Goal: Transaction & Acquisition: Purchase product/service

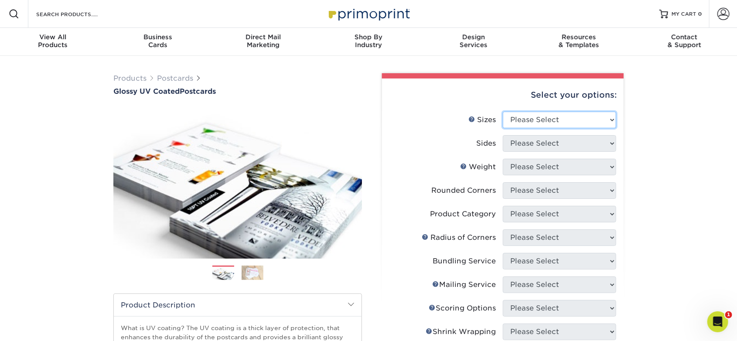
click at [610, 119] on select "Please Select 1.5" x 7" 2" x 4" 2" x 6" 2" x 7" 2" x 8" 2.12" x 5.5" 2.12" x 5.…" at bounding box center [559, 120] width 113 height 17
select select "5.00x7.00"
click at [503, 112] on select "Please Select 1.5" x 7" 2" x 4" 2" x 6" 2" x 7" 2" x 8" 2.12" x 5.5" 2.12" x 5.…" at bounding box center [559, 120] width 113 height 17
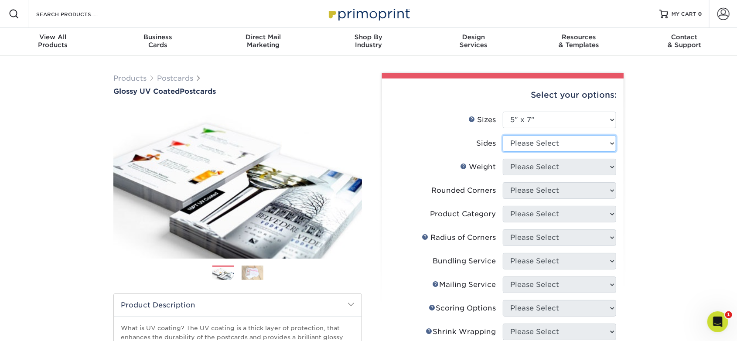
click at [614, 141] on select "Please Select Print Both Sides Print Front Only" at bounding box center [559, 143] width 113 height 17
select select "32d3c223-f82c-492b-b915-ba065a00862f"
click at [503, 135] on select "Please Select Print Both Sides Print Front Only" at bounding box center [559, 143] width 113 height 17
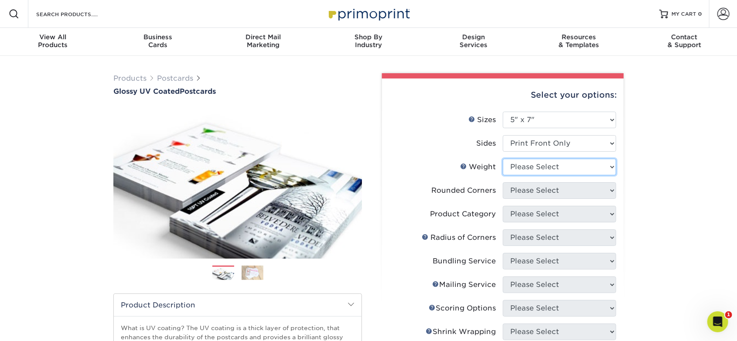
click at [597, 168] on select "Please Select 16PT 14PT 18PT C1S" at bounding box center [559, 167] width 113 height 17
select select "14PT"
click at [503, 159] on select "Please Select 16PT 14PT 18PT C1S" at bounding box center [559, 167] width 113 height 17
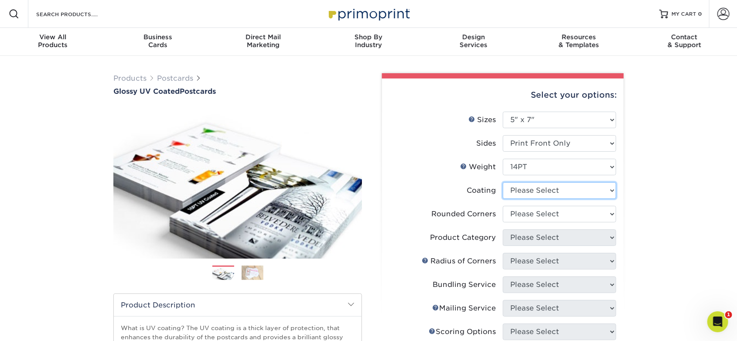
click at [573, 189] on select at bounding box center [559, 190] width 113 height 17
select select "1e8116af-acfc-44b1-83dc-8181aa338834"
click at [503, 182] on select at bounding box center [559, 190] width 113 height 17
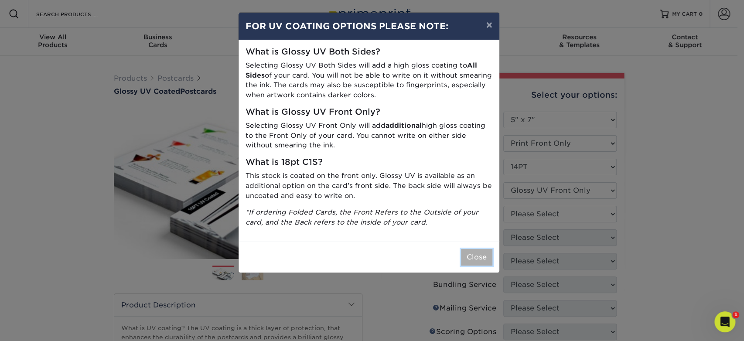
click at [474, 256] on button "Close" at bounding box center [476, 257] width 31 height 17
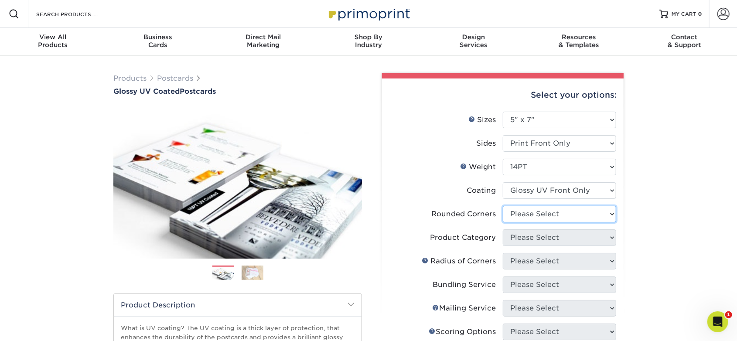
click at [572, 219] on select "Please Select Yes - Round 4 Corners No" at bounding box center [559, 214] width 113 height 17
select select "0"
click at [503, 206] on select "Please Select Yes - Round 4 Corners No" at bounding box center [559, 214] width 113 height 17
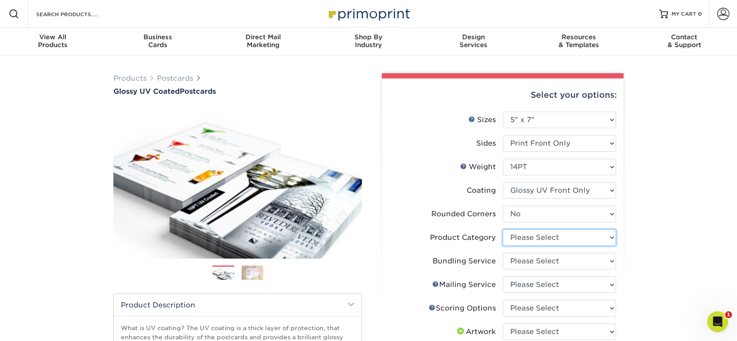
click at [607, 234] on select "Please Select Postcards" at bounding box center [559, 237] width 113 height 17
select select "9b7272e0-d6c8-4c3c-8e97-d3a1bcdab858"
click at [503, 229] on select "Please Select Postcards" at bounding box center [559, 237] width 113 height 17
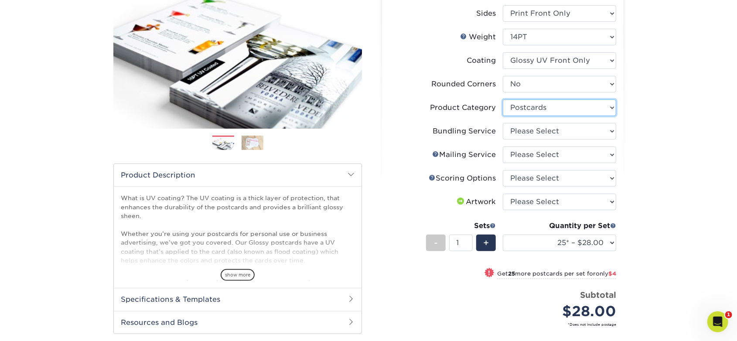
scroll to position [131, 0]
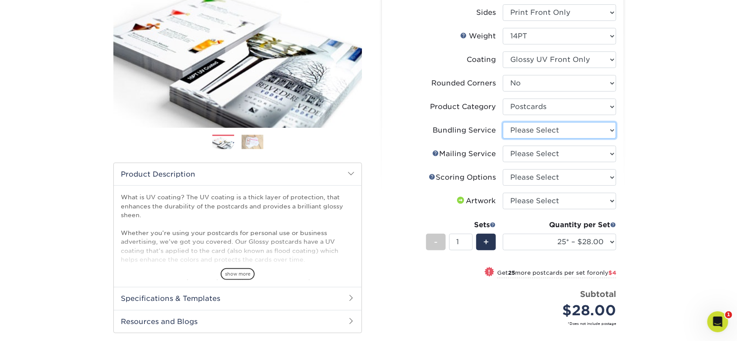
click at [590, 131] on select "Please Select No Bundling Services Yes, Bundles of 50 (+2 Days) Yes, Bundles of…" at bounding box center [559, 130] width 113 height 17
select select "58689abb-25c0-461c-a4c3-a80b627d6649"
click at [503, 122] on select "Please Select No Bundling Services Yes, Bundles of 50 (+2 Days) Yes, Bundles of…" at bounding box center [559, 130] width 113 height 17
click at [549, 152] on select "Please Select No Direct Mailing Service No, I will mail/stamp/imprint Direct Ma…" at bounding box center [559, 154] width 113 height 17
select select "3e5e9bdd-d78a-4c28-a41d-fe1407925ca6"
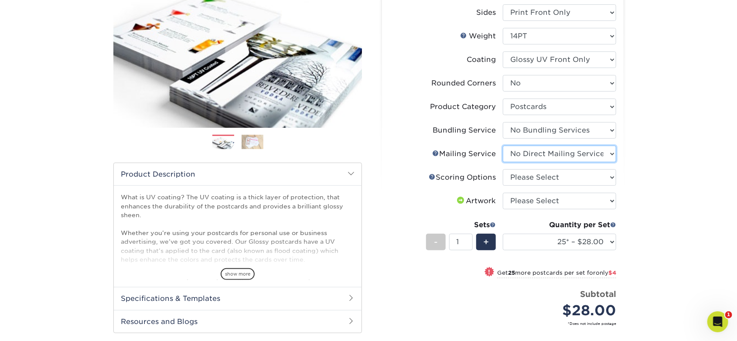
click at [503, 146] on select "Please Select No Direct Mailing Service No, I will mail/stamp/imprint Direct Ma…" at bounding box center [559, 154] width 113 height 17
click at [543, 176] on select "Please Select No Scoring One Score Score in Half Two Scores" at bounding box center [559, 177] width 113 height 17
select select "16ebe401-5398-422d-8cb0-f3adbb82deb5"
click at [503, 169] on select "Please Select No Scoring One Score Score in Half Two Scores" at bounding box center [559, 177] width 113 height 17
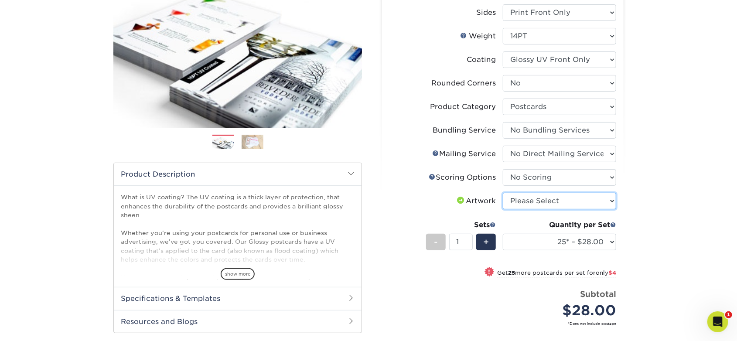
click at [535, 201] on select "Please Select I will upload files I need a design - $150" at bounding box center [559, 201] width 113 height 17
select select "upload"
click at [503, 193] on select "Please Select I will upload files I need a design - $150" at bounding box center [559, 201] width 113 height 17
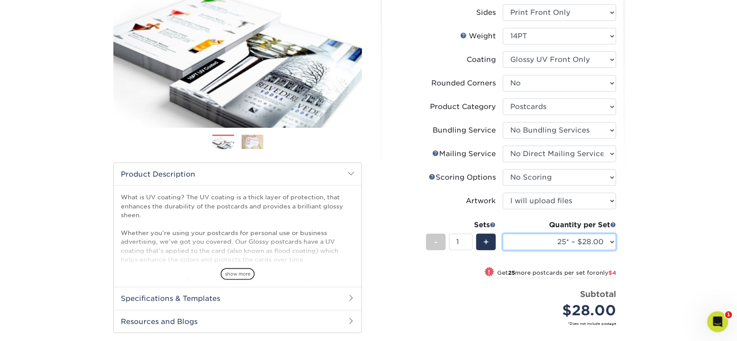
click at [613, 240] on select "25* – $28.00 50* – $32.00 75* – $39.00 100* – $78.00 250* – $126.00 500 – $162.…" at bounding box center [559, 242] width 113 height 17
select select "100* – $78.00"
click at [503, 234] on select "25* – $28.00 50* – $32.00 75* – $39.00 100* – $78.00 250* – $126.00 500 – $162.…" at bounding box center [559, 242] width 113 height 17
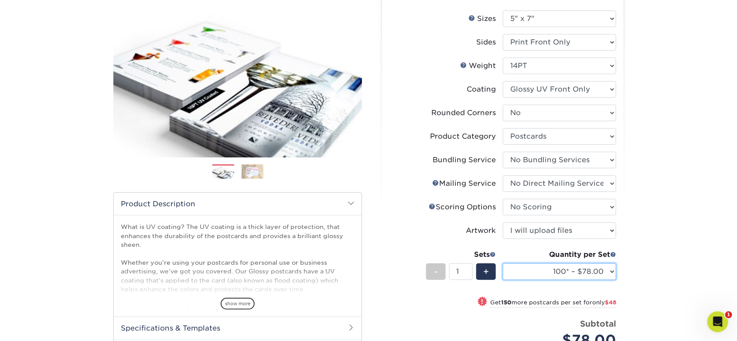
scroll to position [87, 0]
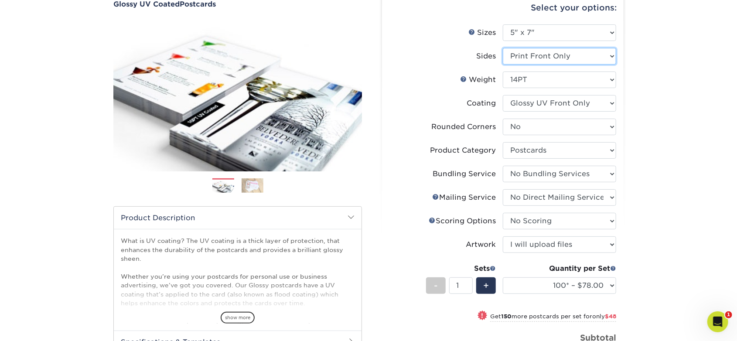
click at [605, 61] on select "Please Select Print Both Sides Print Front Only" at bounding box center [559, 56] width 113 height 17
select select "13abbda7-1d64-4f25-8bb2-c179b224825d"
click at [503, 48] on select "Please Select Print Both Sides Print Front Only" at bounding box center [559, 56] width 113 height 17
select select "-1"
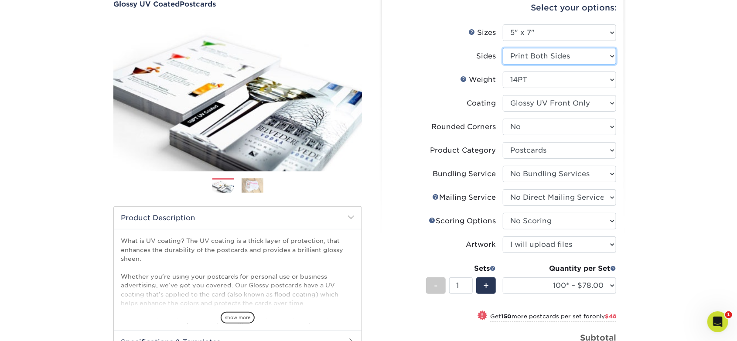
select select "-1"
select select
select select "-1"
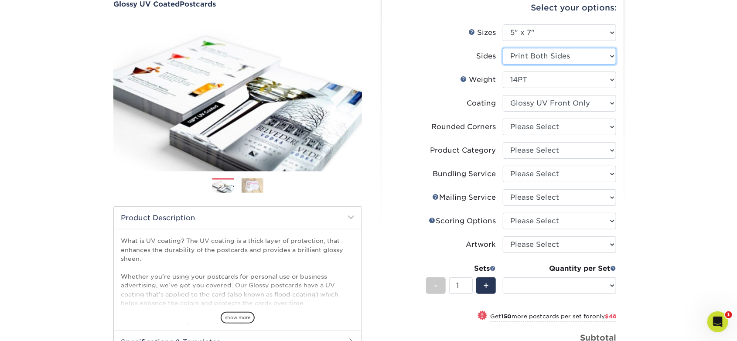
select select "-1"
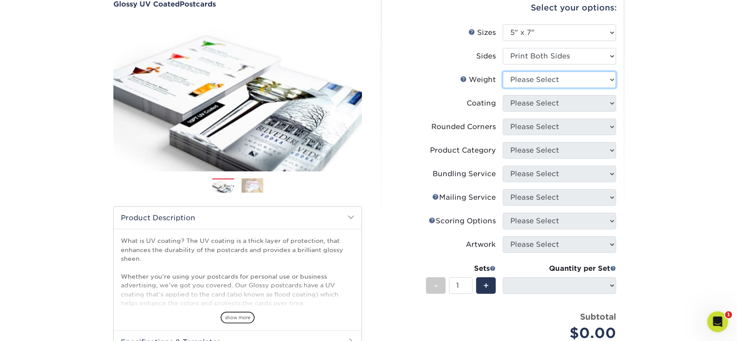
click at [599, 83] on select "Please Select 16PT 14PT 18PT C1S" at bounding box center [559, 80] width 113 height 17
select select "14PT"
click at [503, 72] on select "Please Select 16PT 14PT 18PT C1S" at bounding box center [559, 80] width 113 height 17
select select
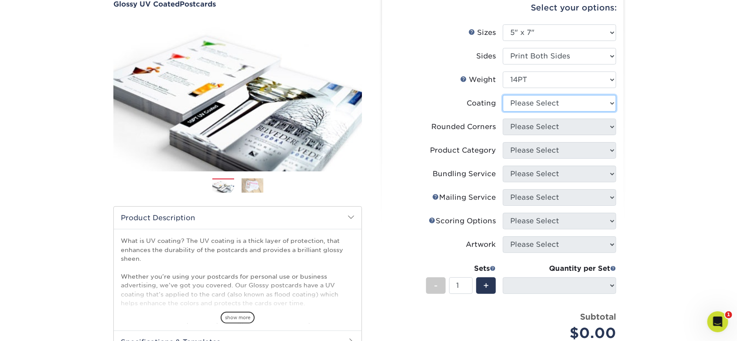
click at [560, 106] on select at bounding box center [559, 103] width 113 height 17
select select "ae367451-b2b8-45df-a344-0f05b6a12993"
click at [503, 95] on select at bounding box center [559, 103] width 113 height 17
select select
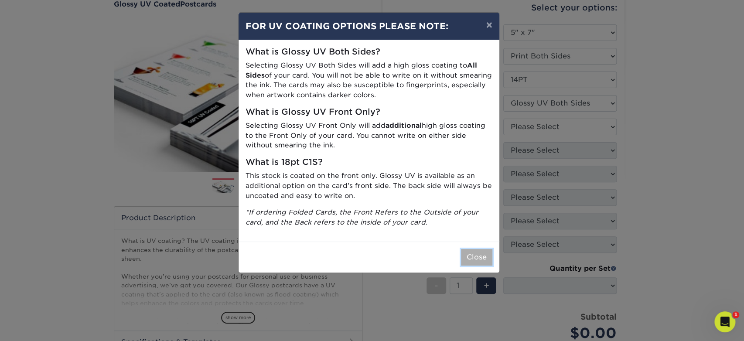
click at [481, 249] on button "Close" at bounding box center [476, 257] width 31 height 17
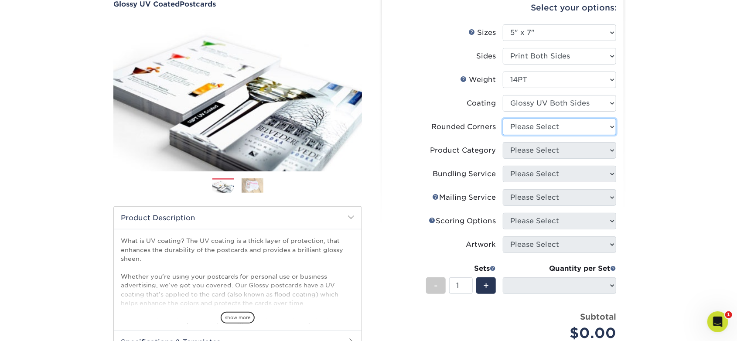
click at [548, 124] on select "Please Select Yes - Round 4 Corners No" at bounding box center [559, 127] width 113 height 17
select select "0"
click at [503, 119] on select "Please Select Yes - Round 4 Corners No" at bounding box center [559, 127] width 113 height 17
select select "-1"
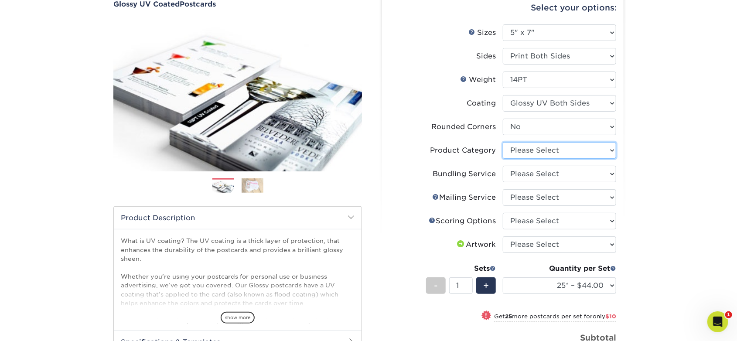
click at [566, 152] on select "Please Select Postcards" at bounding box center [559, 150] width 113 height 17
select select "9b7272e0-d6c8-4c3c-8e97-d3a1bcdab858"
click at [503, 142] on select "Please Select Postcards" at bounding box center [559, 150] width 113 height 17
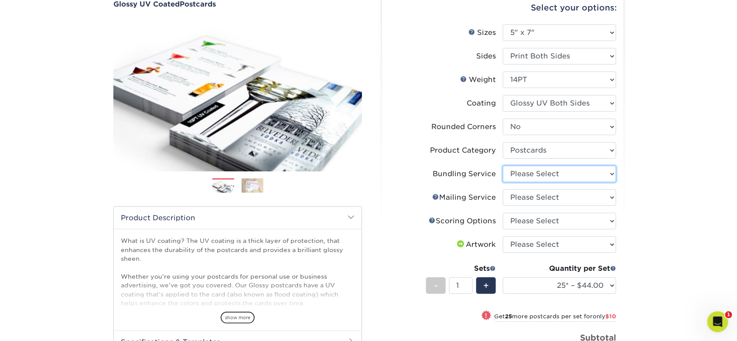
click at [539, 174] on select "Please Select No Bundling Services Yes, Bundles of 50 (+2 Days) Yes, Bundles of…" at bounding box center [559, 174] width 113 height 17
select select "58689abb-25c0-461c-a4c3-a80b627d6649"
click at [503, 166] on select "Please Select No Bundling Services Yes, Bundles of 50 (+2 Days) Yes, Bundles of…" at bounding box center [559, 174] width 113 height 17
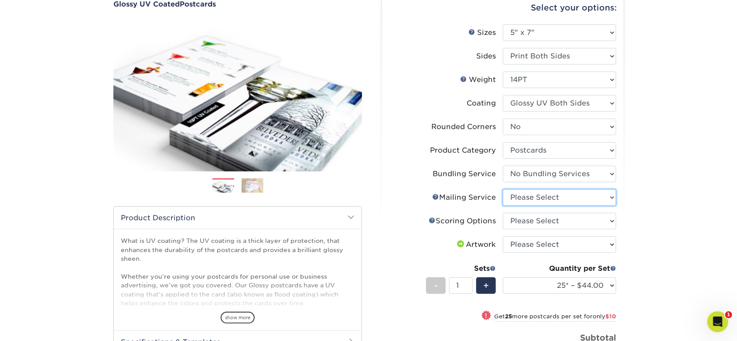
click at [527, 196] on select "Please Select No Direct Mailing Service No, I will mail/stamp/imprint Direct Ma…" at bounding box center [559, 197] width 113 height 17
select select "3e5e9bdd-d78a-4c28-a41d-fe1407925ca6"
click at [503, 189] on select "Please Select No Direct Mailing Service No, I will mail/stamp/imprint Direct Ma…" at bounding box center [559, 197] width 113 height 17
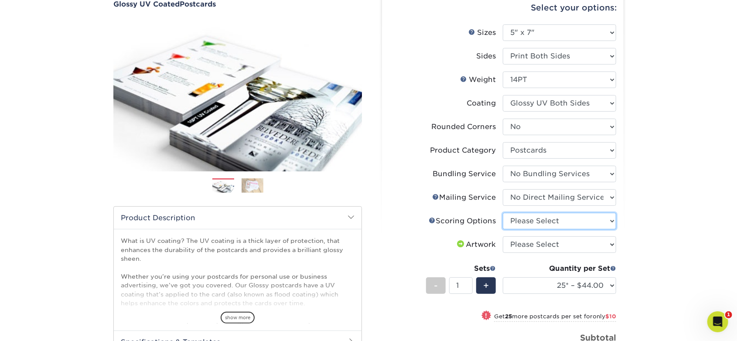
click at [521, 221] on select "Please Select No Scoring One Score Two Scores" at bounding box center [559, 221] width 113 height 17
select select "16ebe401-5398-422d-8cb0-f3adbb82deb5"
click at [503, 213] on select "Please Select No Scoring One Score Two Scores" at bounding box center [559, 221] width 113 height 17
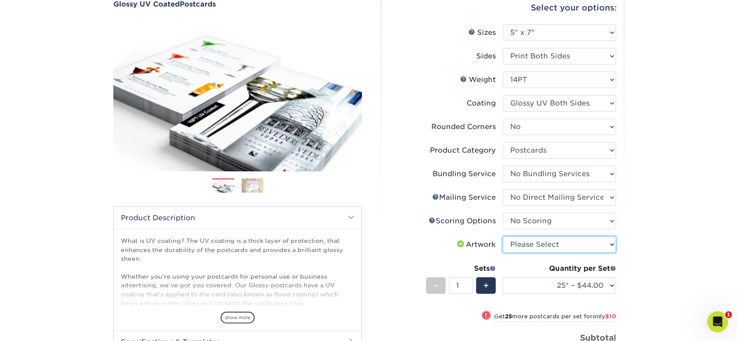
click at [542, 242] on select "Please Select I will upload files I need a design - $150" at bounding box center [559, 244] width 113 height 17
select select "upload"
click at [503, 236] on select "Please Select I will upload files I need a design - $150" at bounding box center [559, 244] width 113 height 17
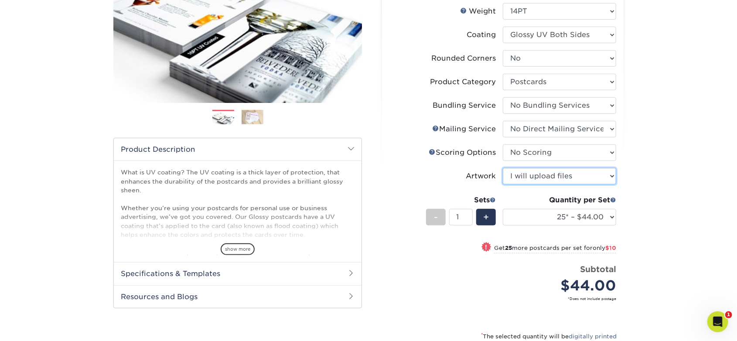
scroll to position [174, 0]
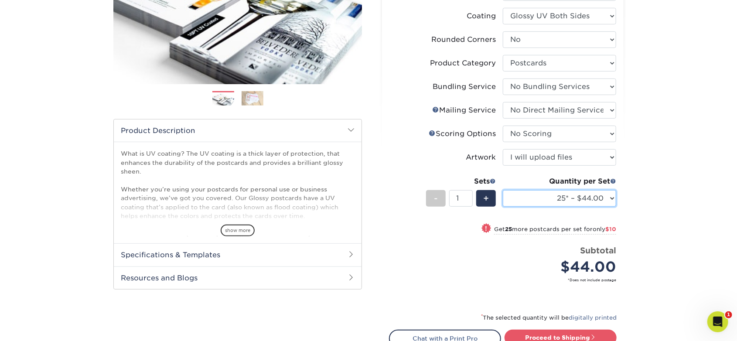
click at [605, 200] on select "25* – $44.00 50* – $54.00 75* – $67.00 100* – $98.00 250* – $146.00 500 – $162.…" at bounding box center [559, 198] width 113 height 17
select select "100* – $98.00"
click at [503, 190] on select "25* – $44.00 50* – $54.00 75* – $67.00 100* – $98.00 250* – $146.00 500 – $162.…" at bounding box center [559, 198] width 113 height 17
